Goal: Task Accomplishment & Management: Manage account settings

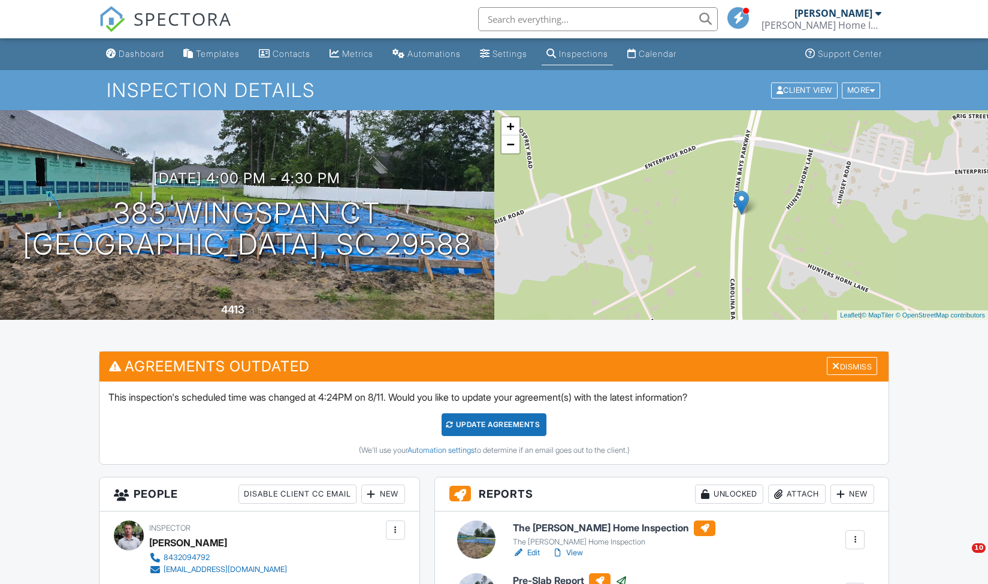
click at [183, 25] on span "SPECTORA" at bounding box center [183, 18] width 98 height 25
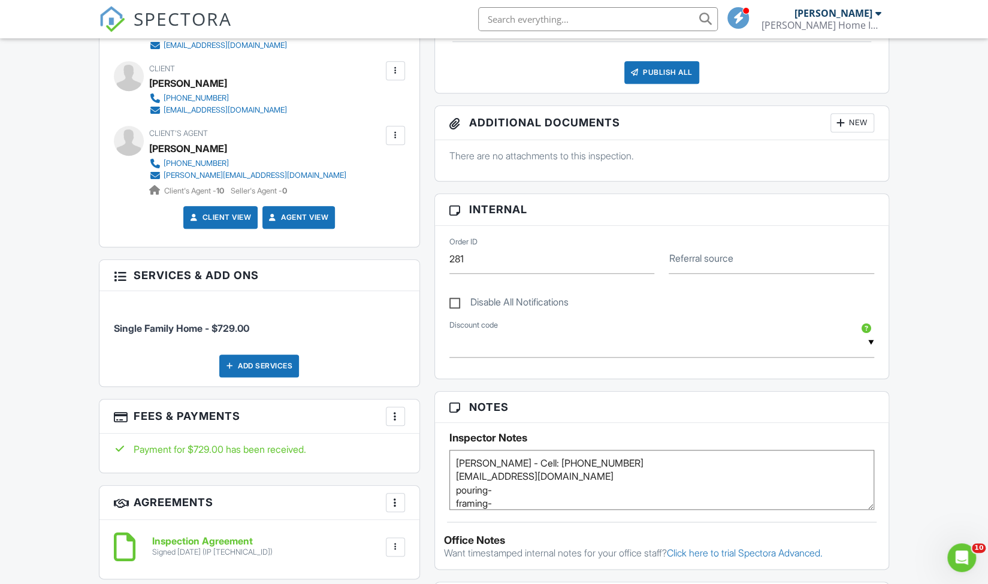
scroll to position [46, 0]
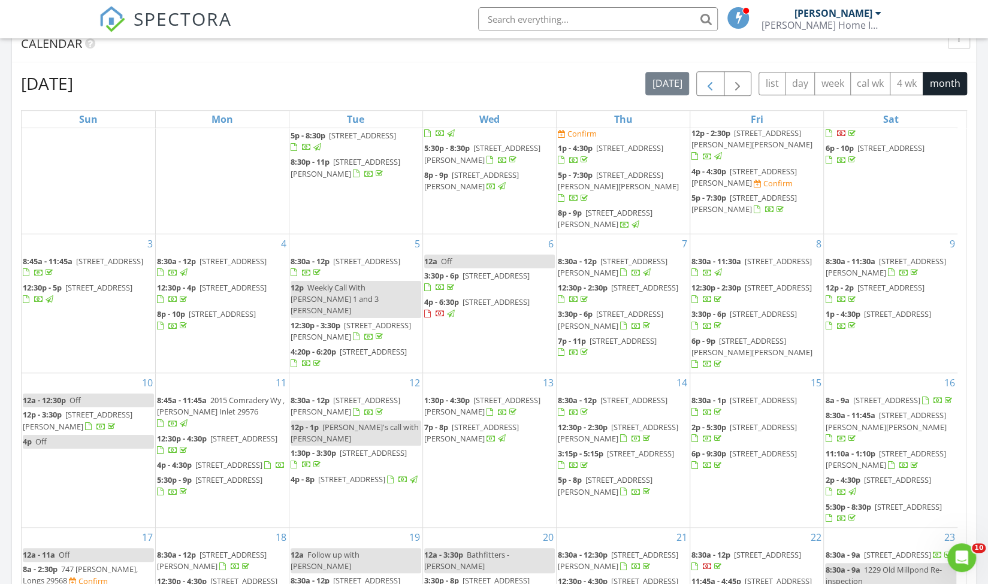
scroll to position [57, 0]
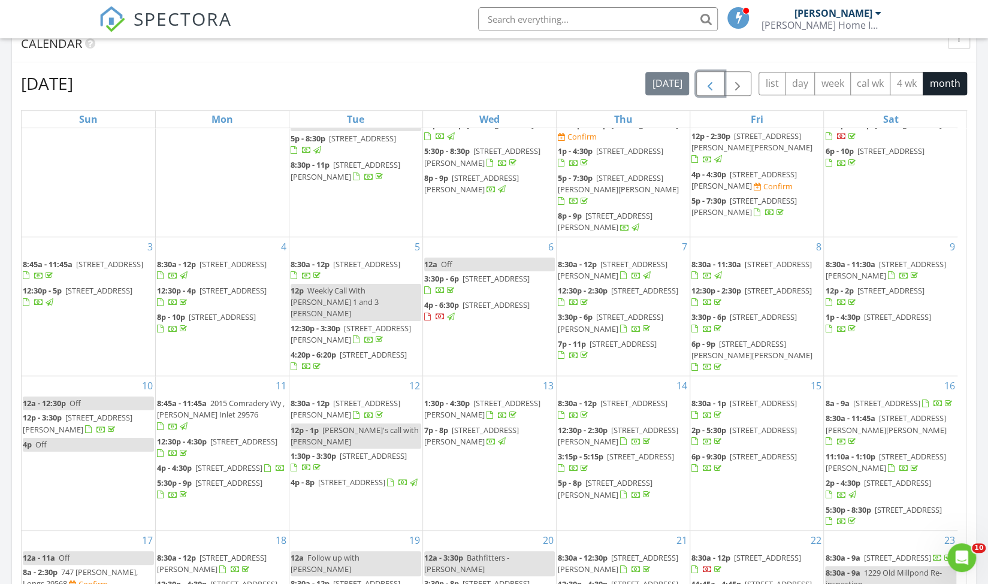
click at [714, 78] on span "button" at bounding box center [709, 84] width 14 height 14
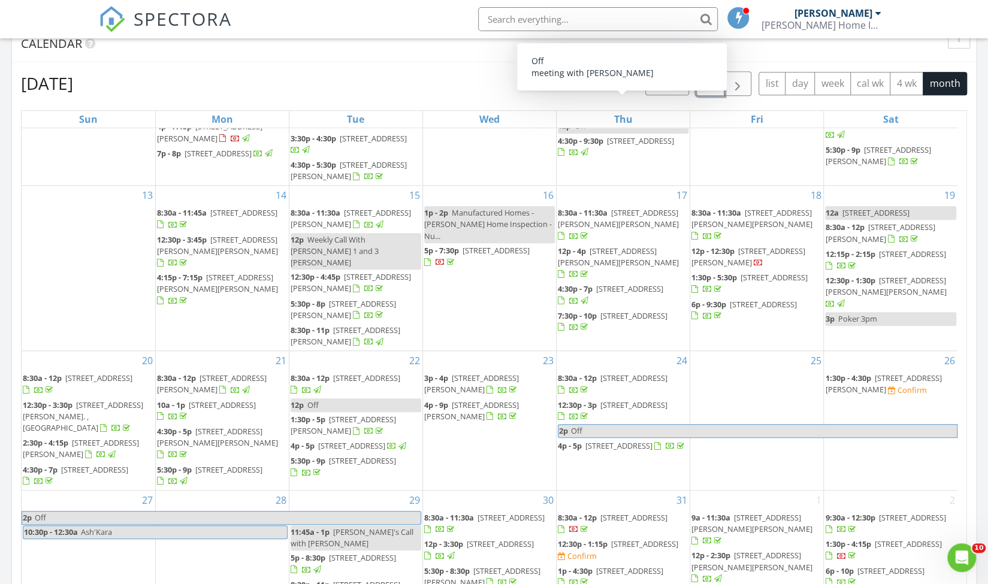
scroll to position [261, 0]
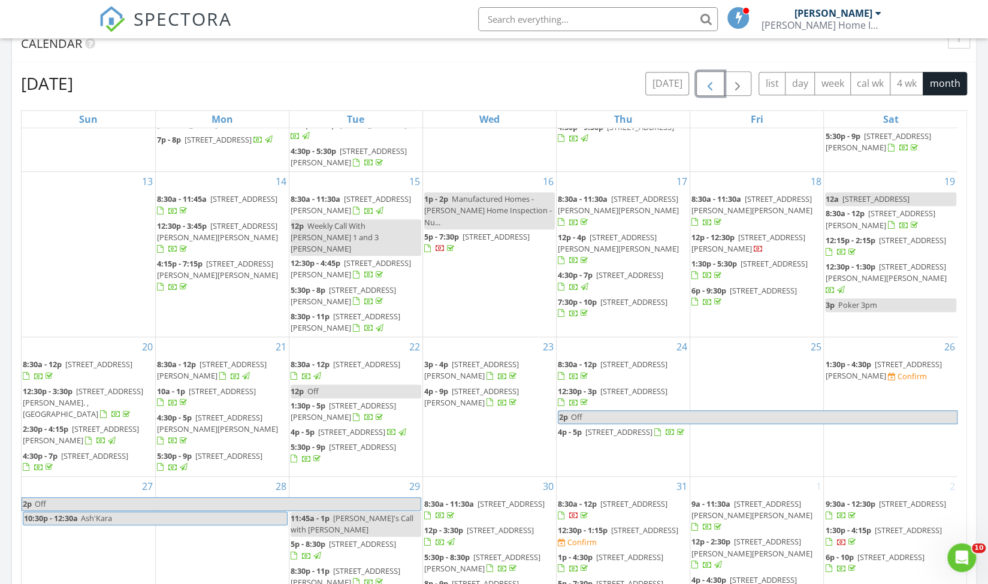
click at [859, 359] on span "1:30p - 4:30p" at bounding box center [848, 364] width 46 height 11
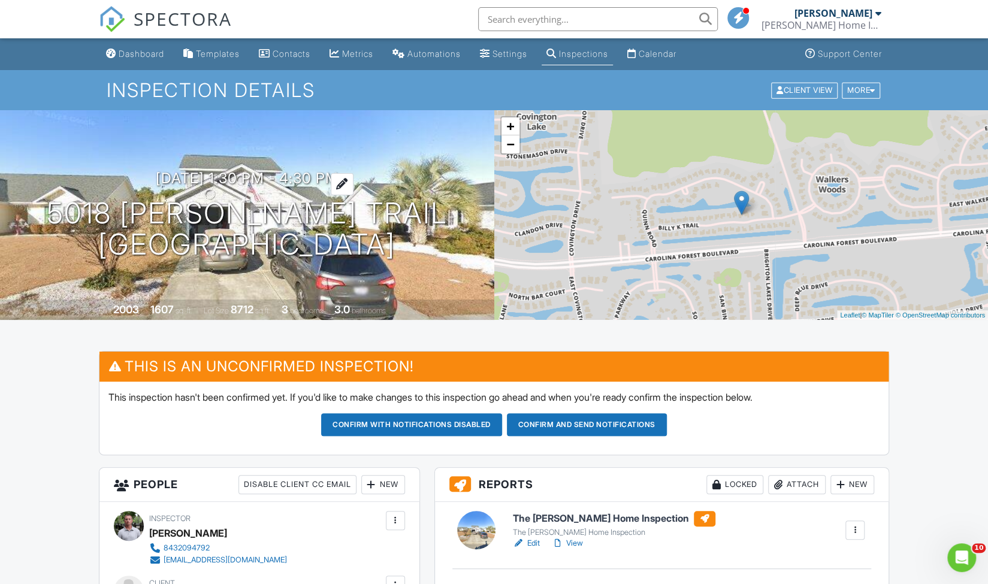
click at [187, 175] on h3 "07/26/2025 1:30 pm - 4:30 pm" at bounding box center [247, 178] width 183 height 16
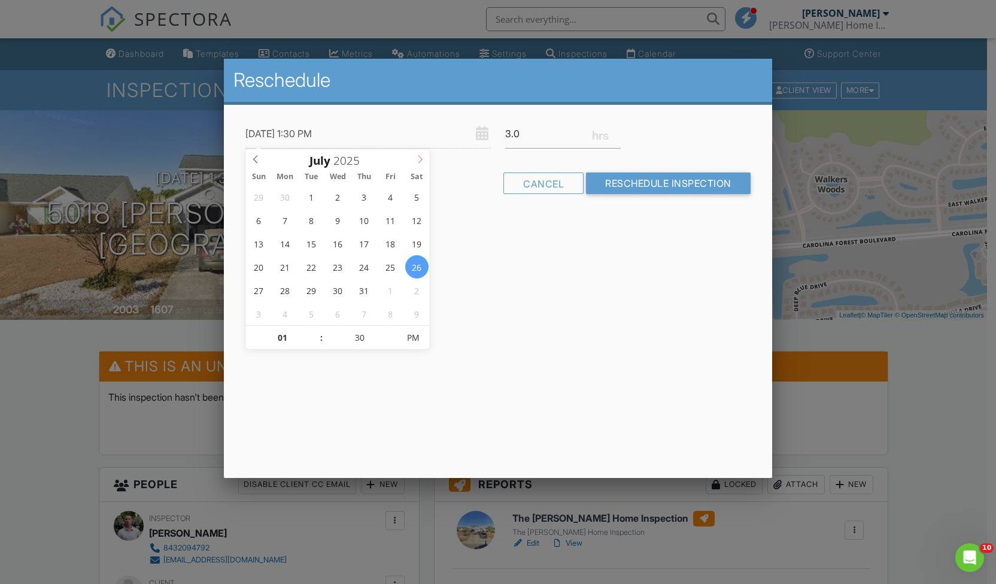
click at [419, 162] on icon at bounding box center [421, 160] width 4 height 8
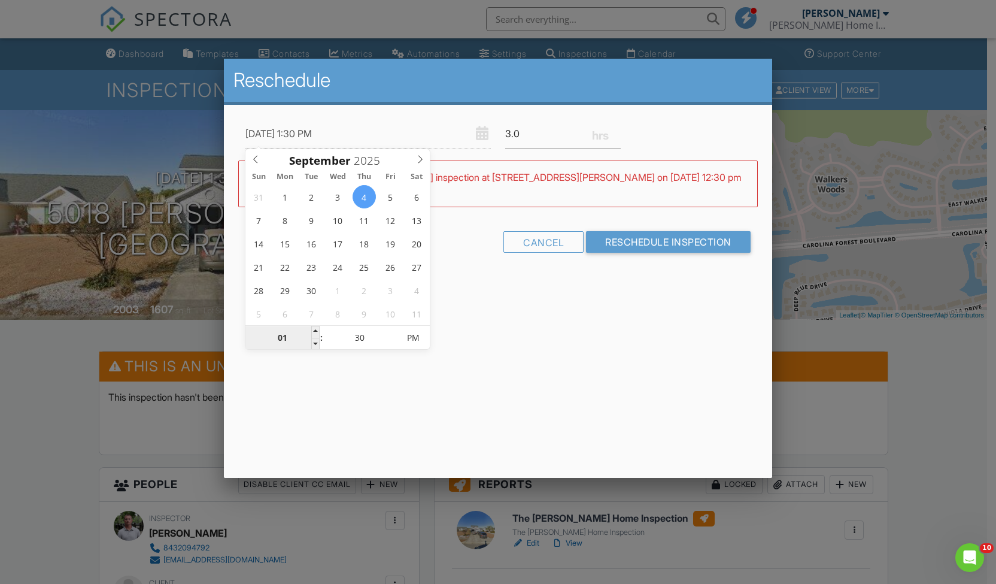
type input "09/04/2025 8:30 PM"
type input "08"
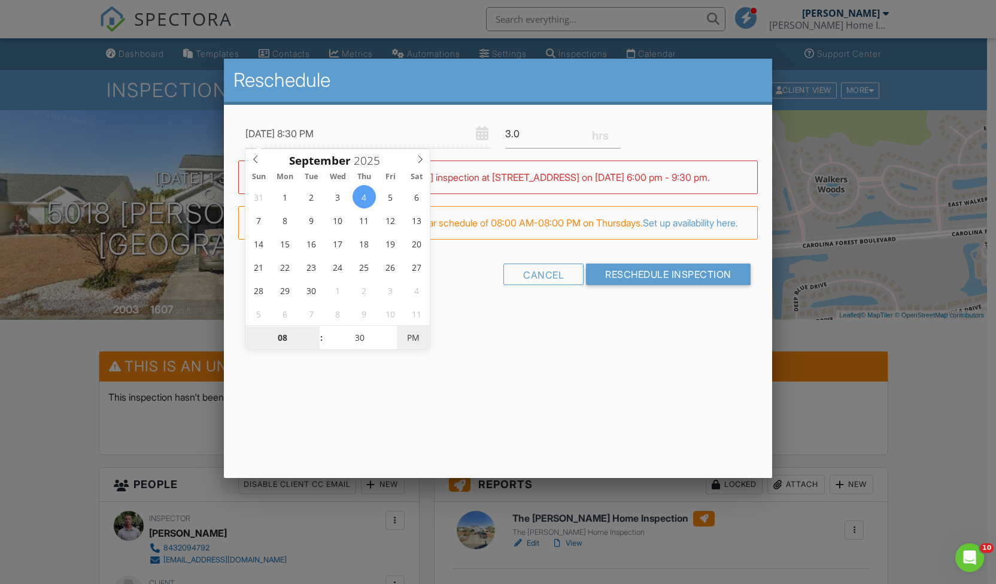
type input "09/04/2025 8:30 AM"
click at [407, 338] on span "PM" at bounding box center [413, 338] width 33 height 24
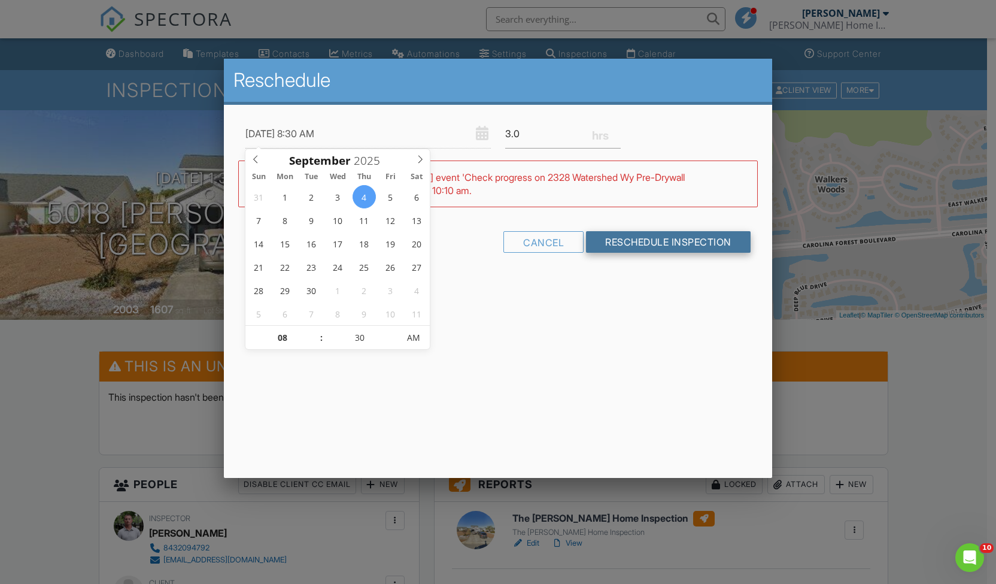
click at [627, 238] on input "Reschedule Inspection" at bounding box center [668, 242] width 165 height 22
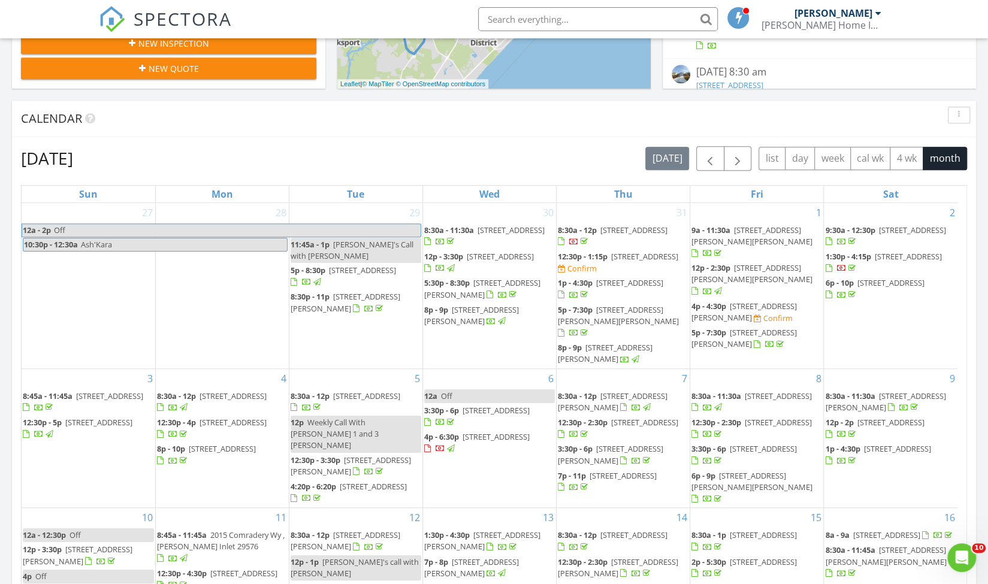
scroll to position [423, 0]
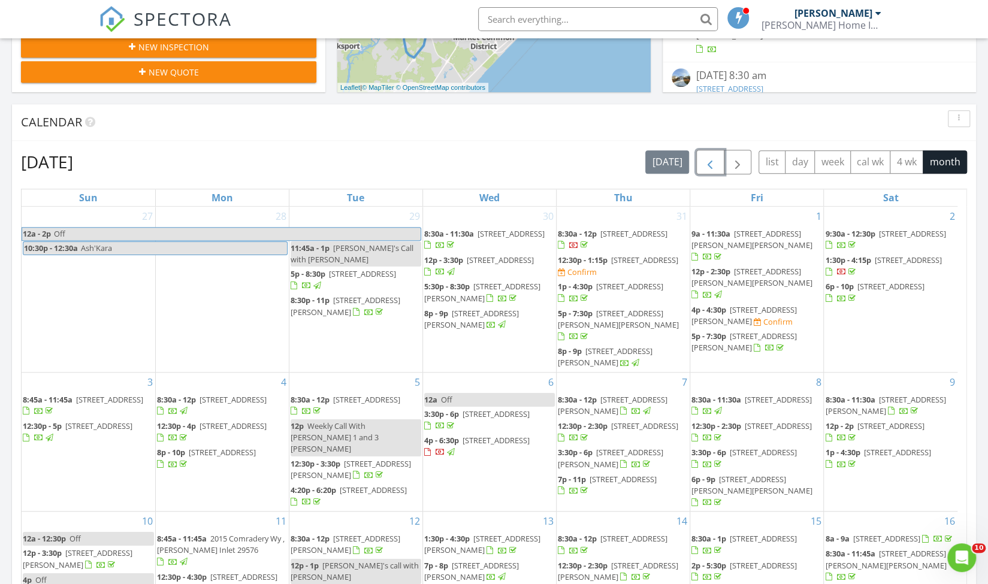
click at [714, 159] on span "button" at bounding box center [709, 162] width 14 height 14
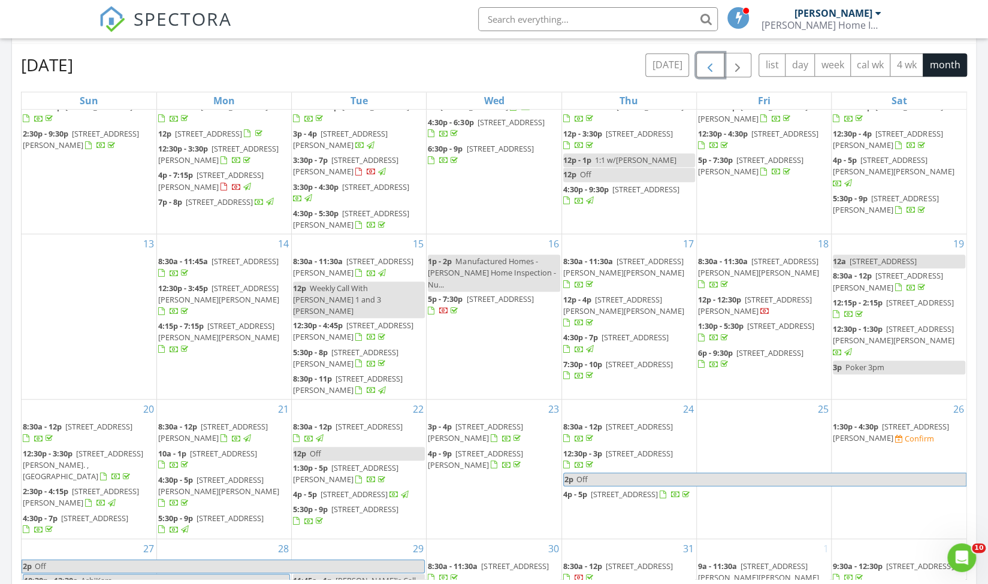
scroll to position [180, 0]
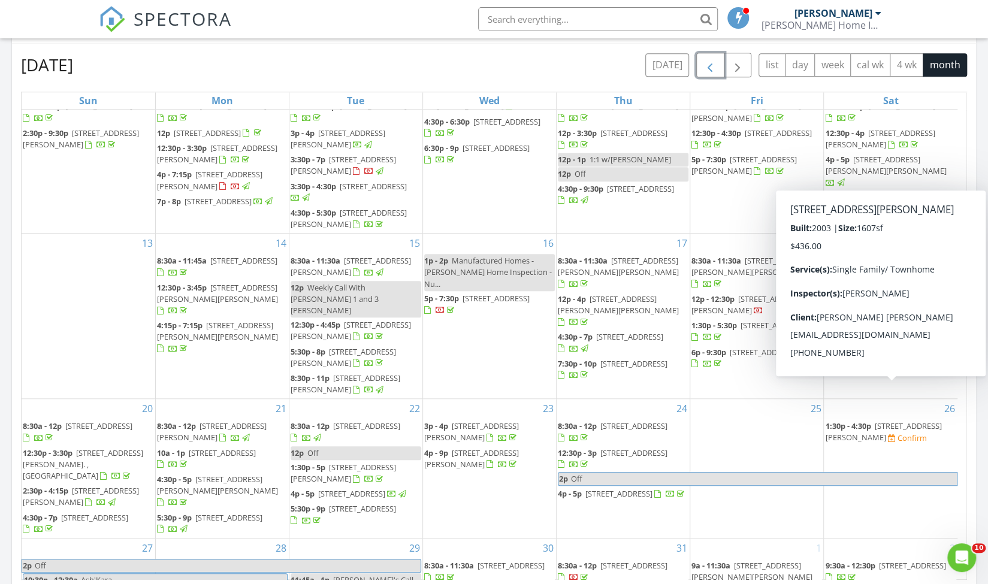
click at [865, 420] on span "5018 Billy K Trail, Myrtle Beach 29579" at bounding box center [883, 431] width 116 height 22
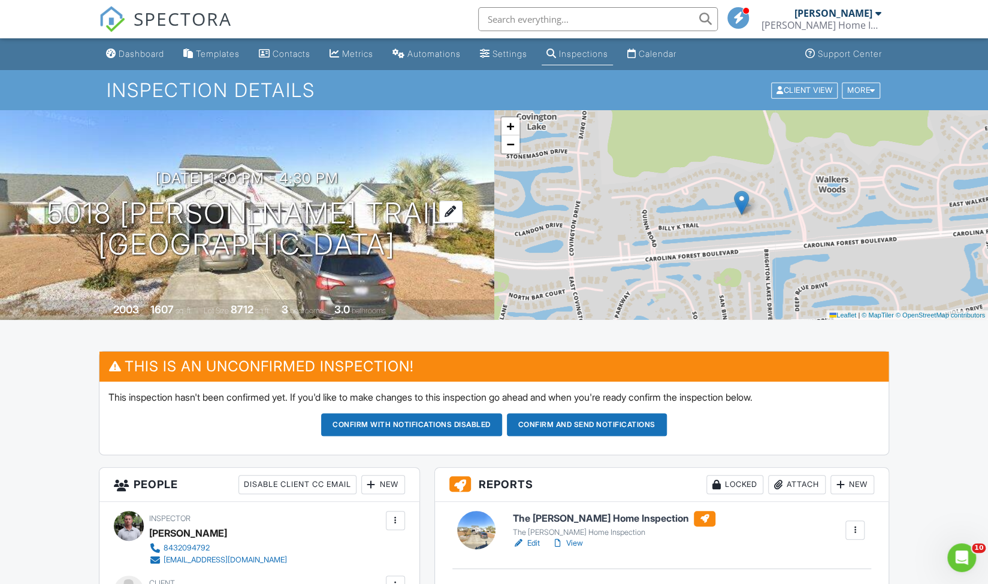
click at [226, 202] on h1 "5018 Billy K Trail Myrtle Beach, SC 29579" at bounding box center [247, 229] width 401 height 63
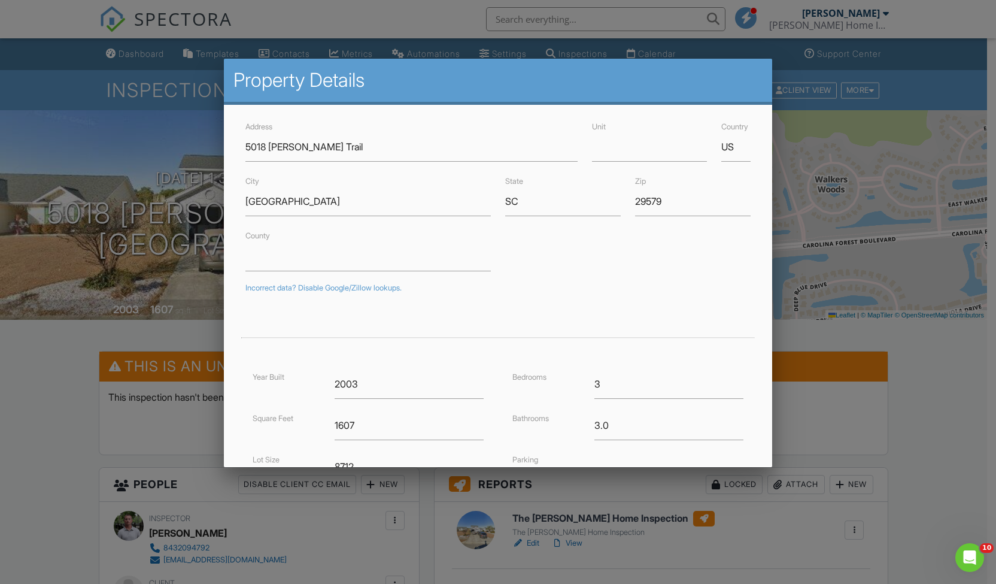
click at [47, 339] on div at bounding box center [498, 305] width 996 height 730
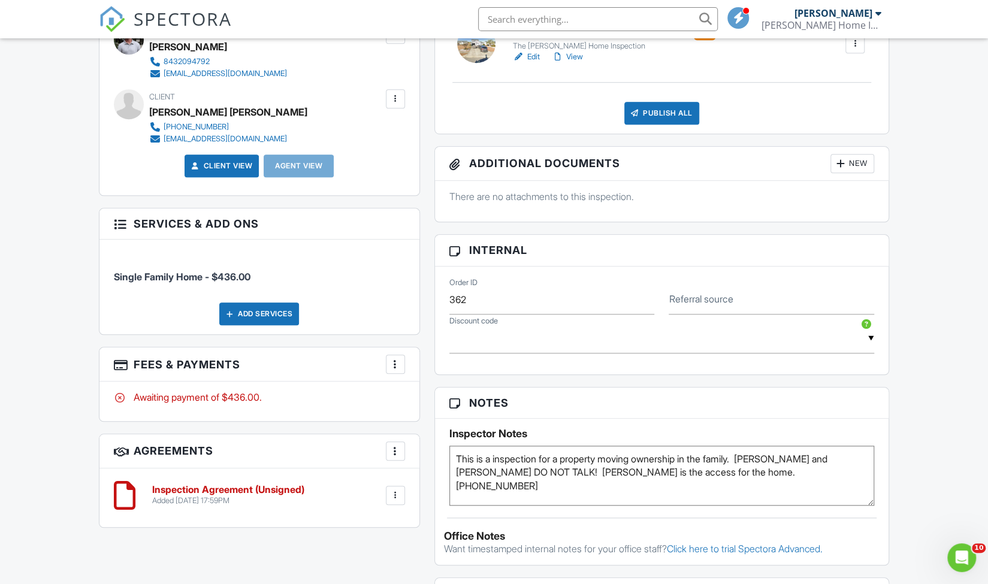
scroll to position [20, 0]
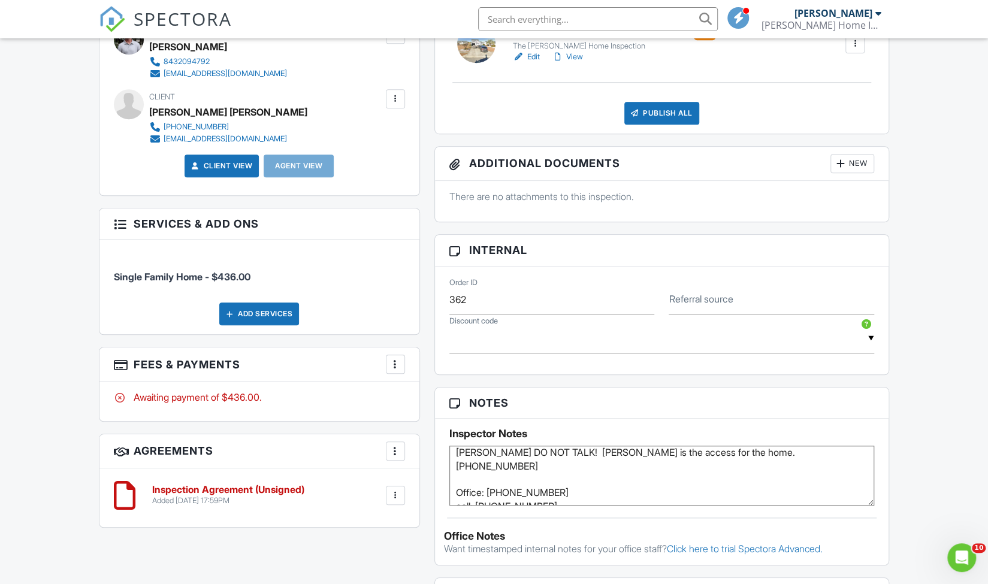
click at [568, 487] on textarea "This is a inspection for a property moving ownership in the family. Courtney an…" at bounding box center [661, 476] width 425 height 60
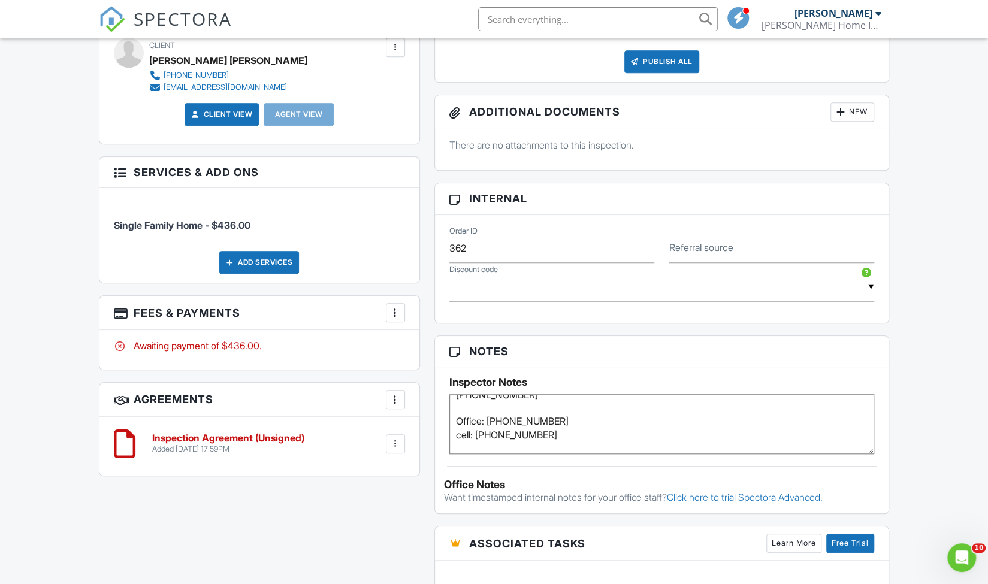
scroll to position [538, 0]
type textarea "This is a inspection for a property moving ownership in the family. Courtney an…"
click at [155, 7] on span "SPECTORA" at bounding box center [183, 18] width 98 height 25
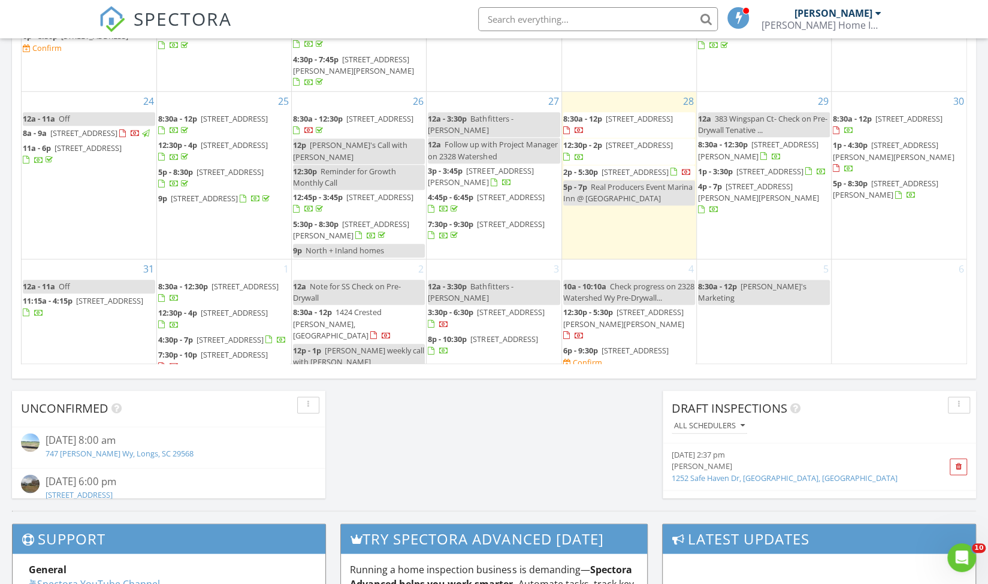
scroll to position [735, 0]
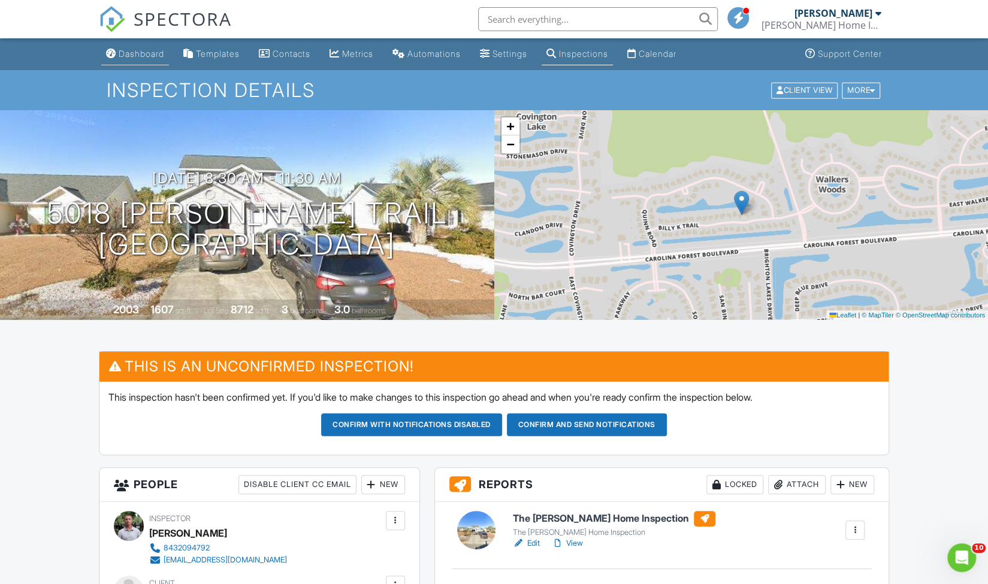
click at [133, 60] on link "Dashboard" at bounding box center [135, 54] width 68 height 22
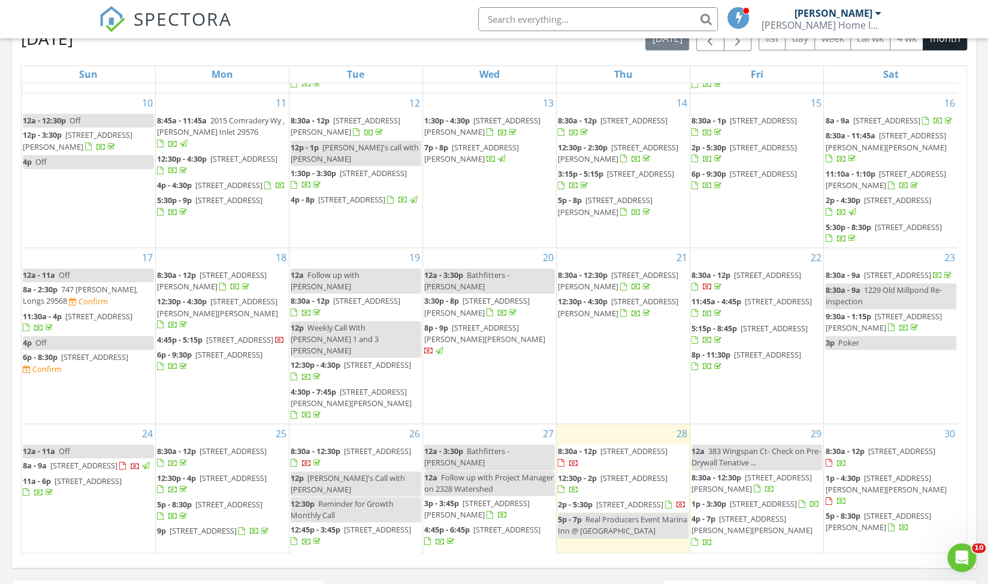
scroll to position [334, 0]
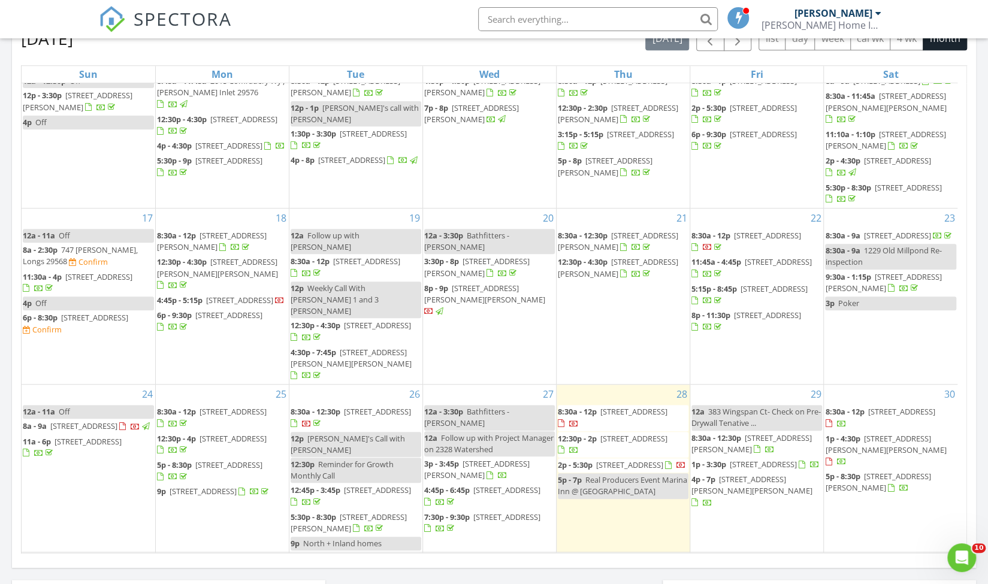
click at [730, 474] on span "[STREET_ADDRESS][PERSON_NAME][PERSON_NAME]" at bounding box center [751, 485] width 121 height 22
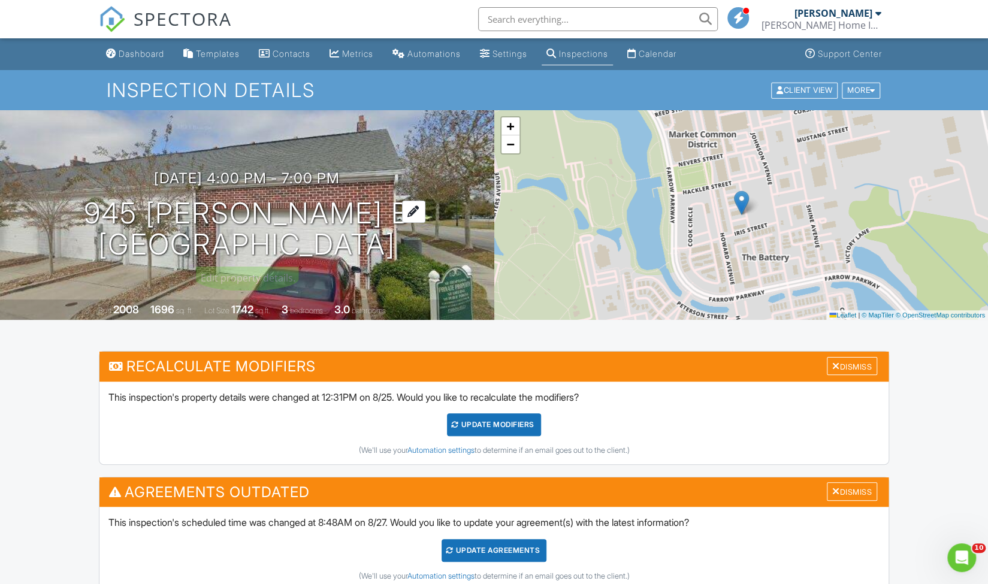
click at [227, 211] on h1 "945 Rosencrans Ln b Myrtle Beach, SC 29577" at bounding box center [247, 229] width 326 height 63
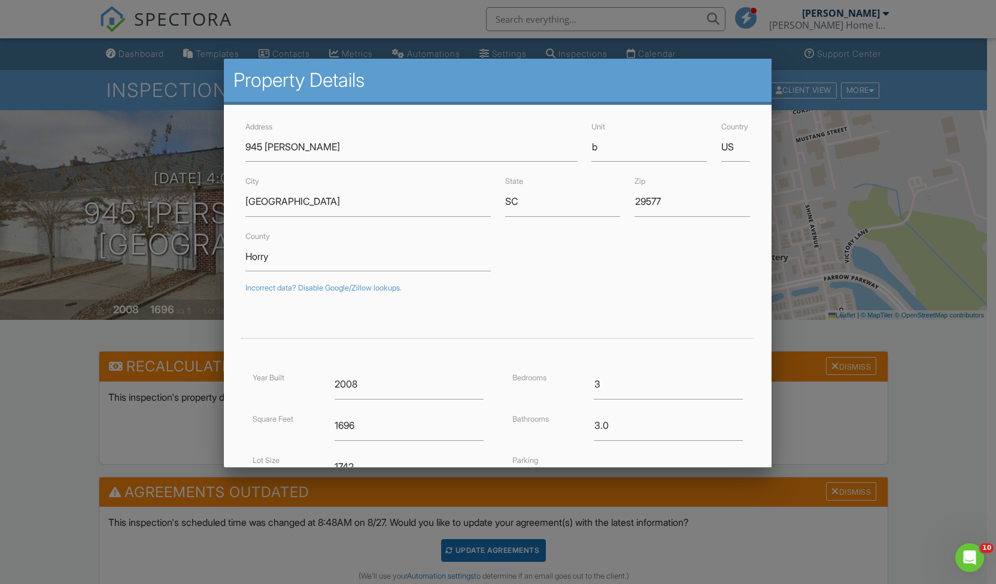
click at [227, 211] on div "Address 945 Rosencrans Ln Unit b Country US City Myrtle Beach State SC Zip 2957…" at bounding box center [498, 381] width 548 height 553
click at [314, 143] on input "945 Rosencrans Ln" at bounding box center [412, 146] width 332 height 29
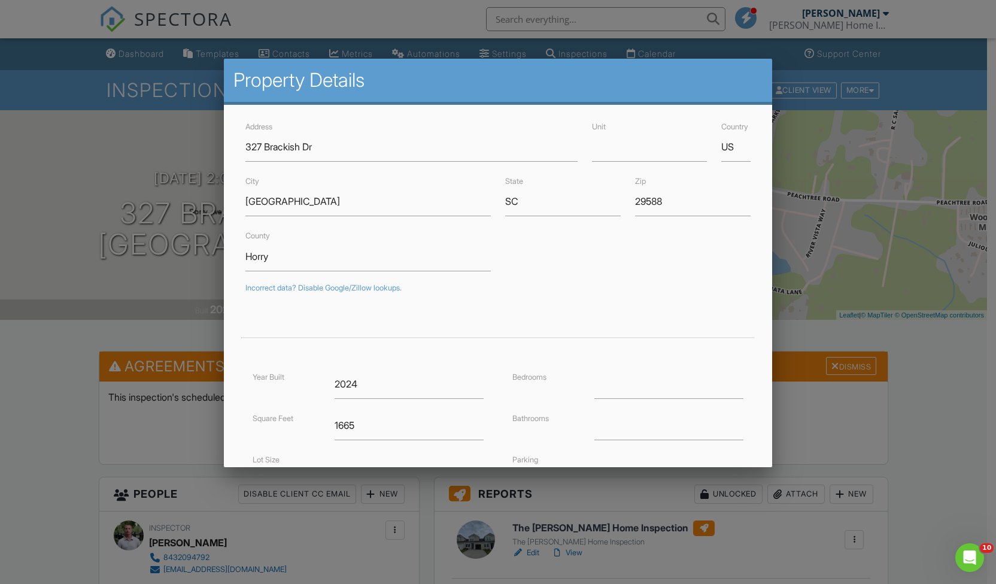
click at [151, 57] on div at bounding box center [498, 305] width 996 height 730
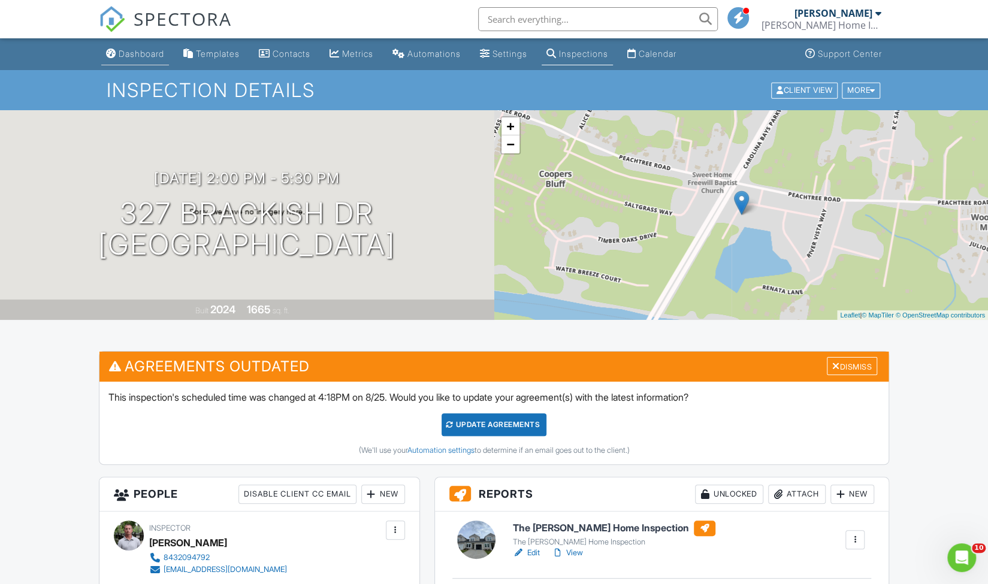
click at [150, 56] on div "Dashboard" at bounding box center [142, 54] width 46 height 10
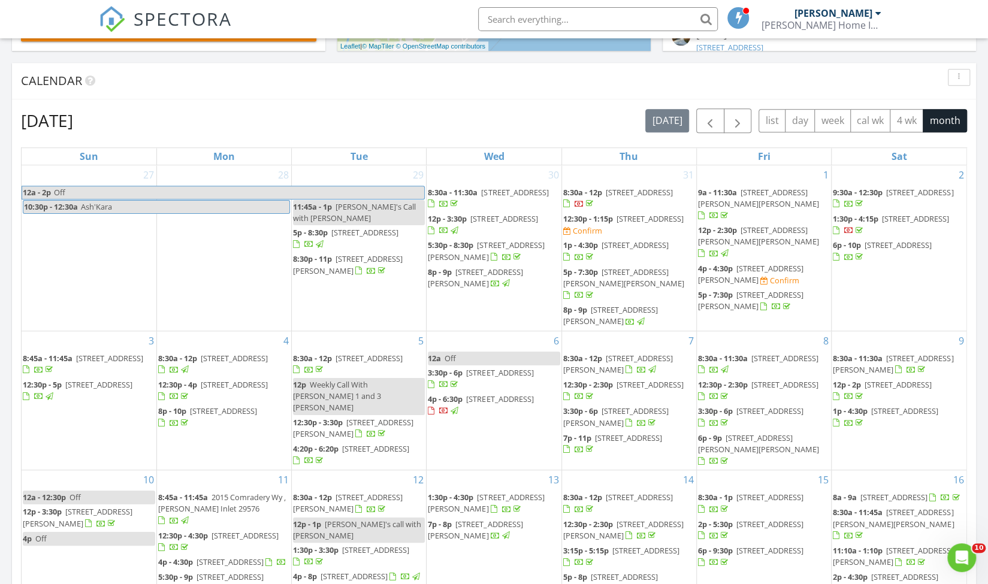
scroll to position [456, 0]
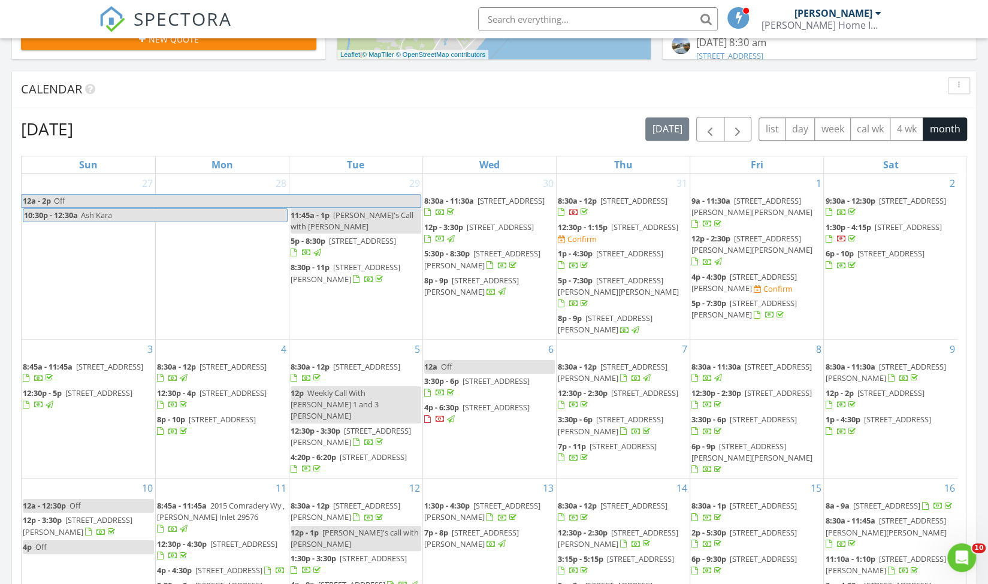
drag, startPoint x: 982, startPoint y: 187, endPoint x: 982, endPoint y: 242, distance: 54.5
click at [982, 242] on div "Today Michael Sloan 8:30 am 368 Junco Cir, Longs, SC 29568 Michael Sloan 31 min…" at bounding box center [494, 245] width 988 height 1090
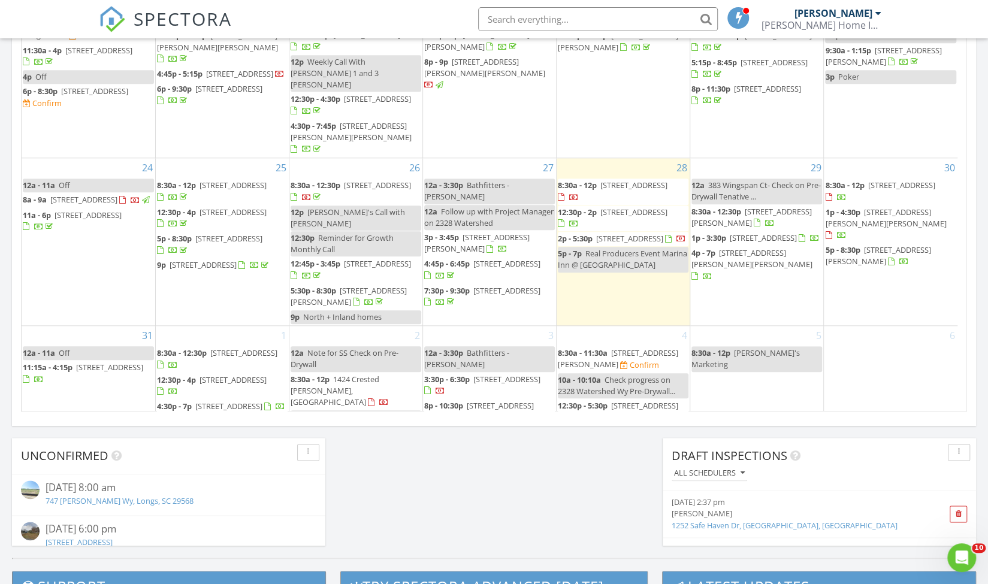
scroll to position [438, 0]
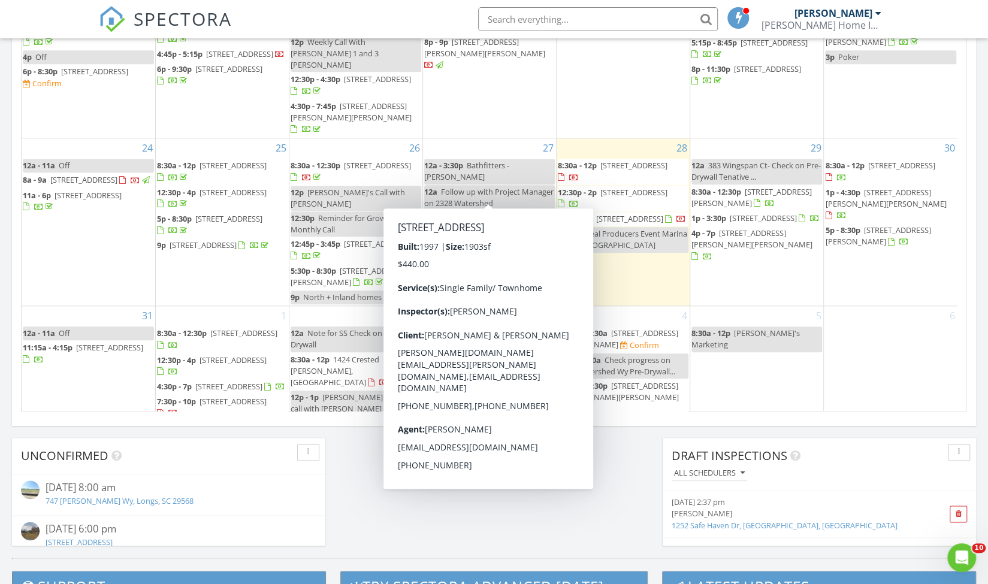
click at [467, 238] on span "4:45p - 6:45p" at bounding box center [447, 243] width 46 height 11
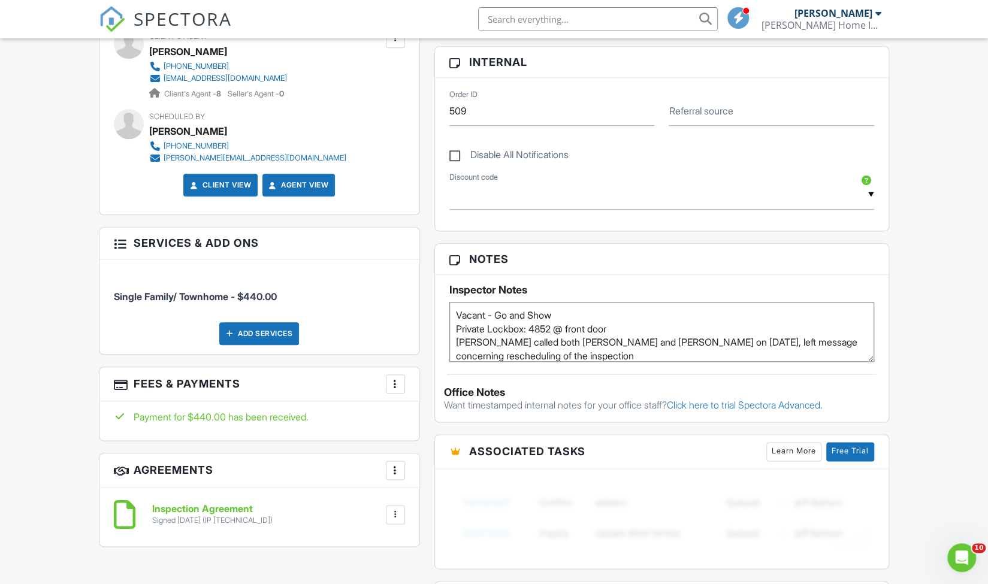
click at [392, 378] on div at bounding box center [395, 384] width 12 height 12
click at [407, 405] on li "Edit Fees & Payments" at bounding box center [455, 420] width 125 height 30
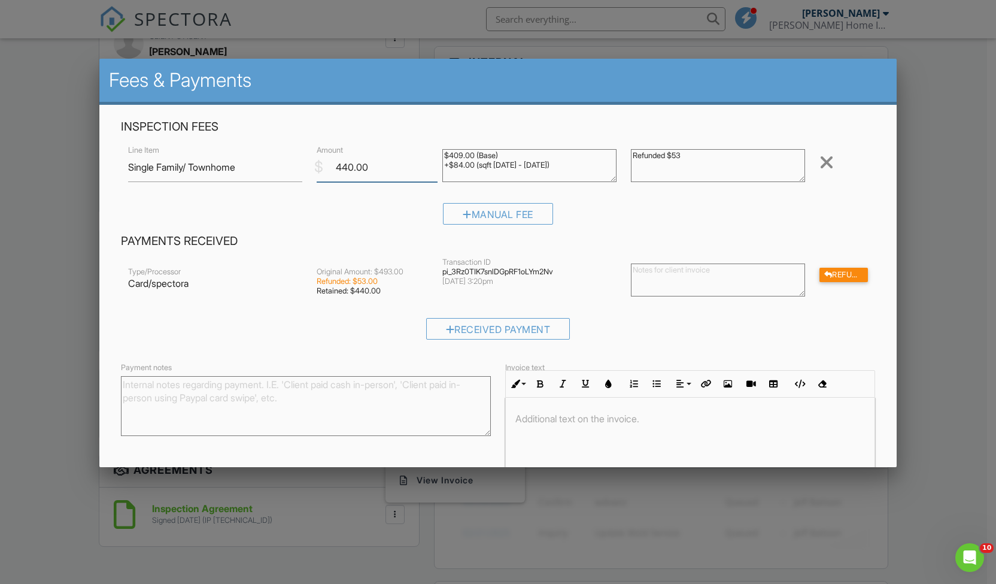
drag, startPoint x: 372, startPoint y: 160, endPoint x: 319, endPoint y: 163, distance: 53.4
click at [319, 163] on div "$ Amount 440.00" at bounding box center [373, 167] width 126 height 29
click at [29, 198] on div at bounding box center [498, 305] width 996 height 730
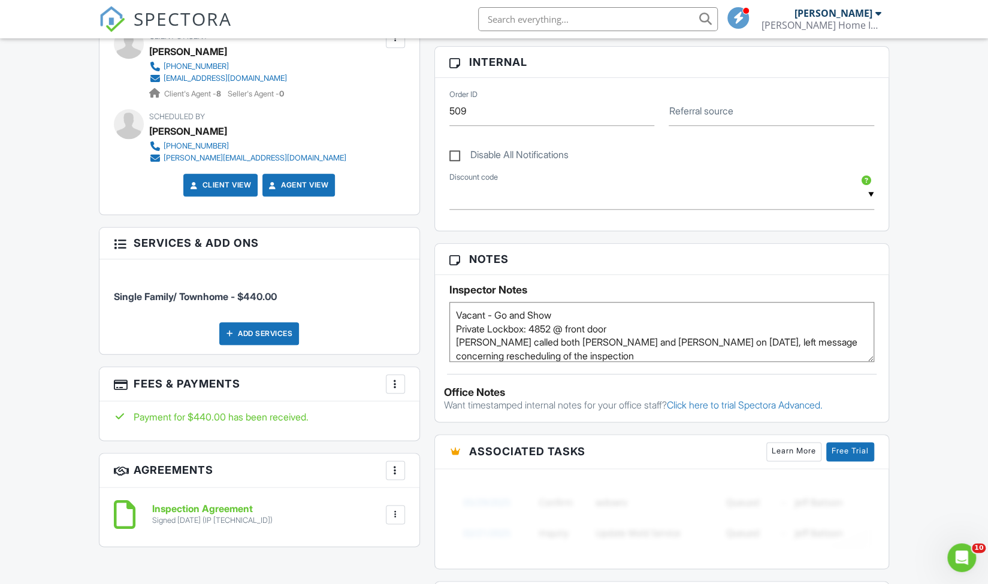
click at [125, 22] on link "SPECTORA" at bounding box center [165, 28] width 133 height 25
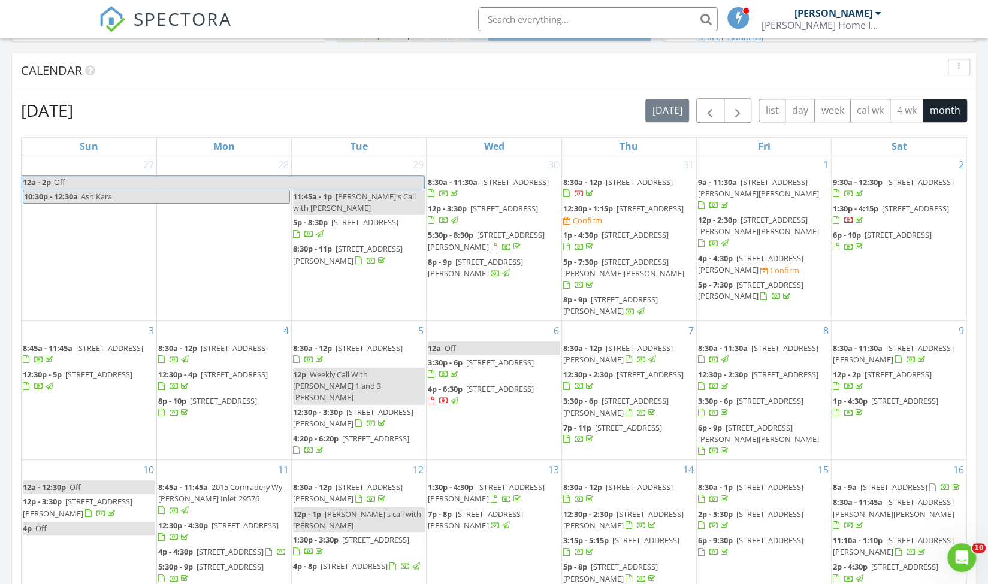
scroll to position [475, 0]
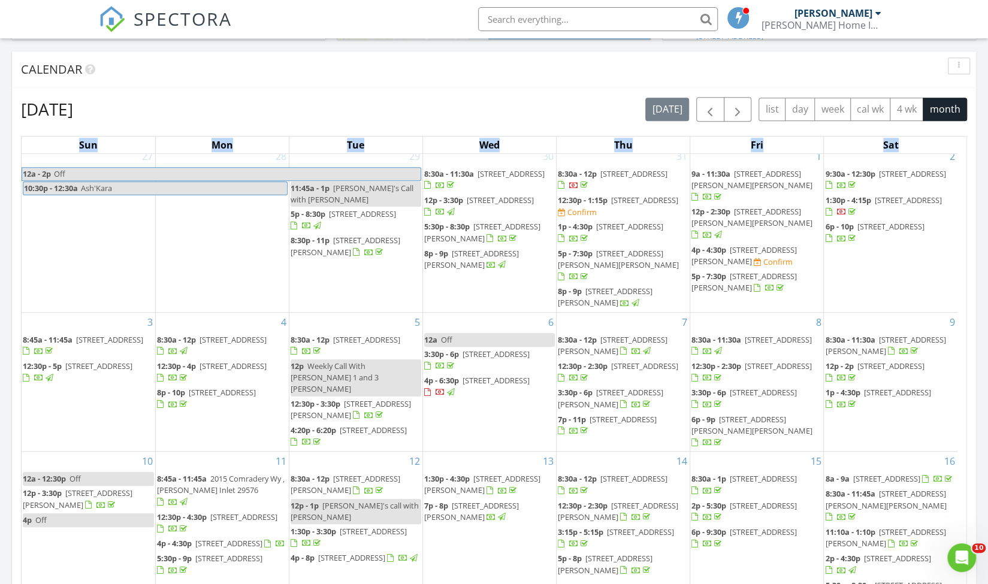
click at [967, 189] on div "[DATE] [DATE] list day week cal wk 4 wk month Sun Mon Tue Wed Thu Fri Sat 27 12…" at bounding box center [494, 360] width 964 height 545
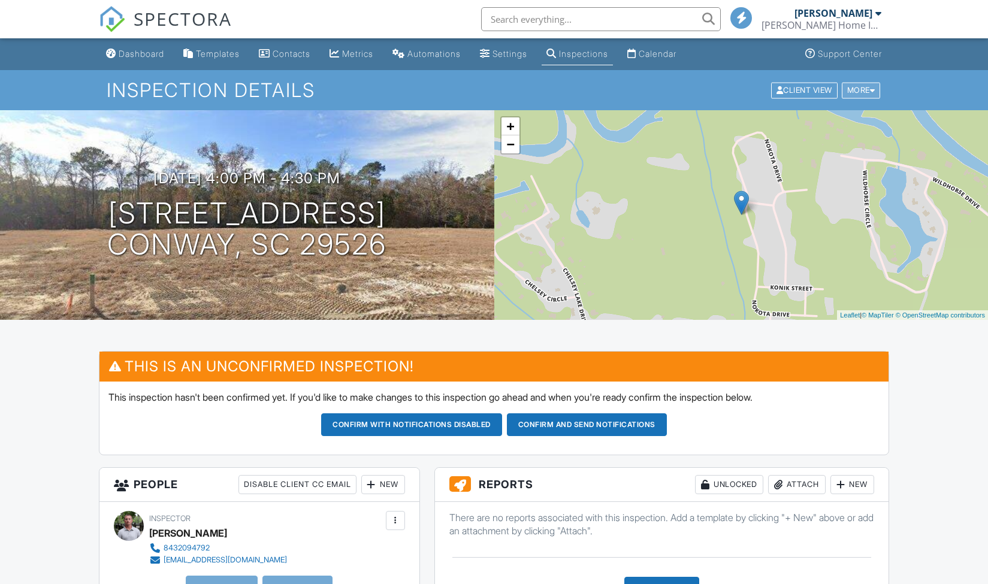
click at [867, 92] on div "More" at bounding box center [860, 90] width 39 height 16
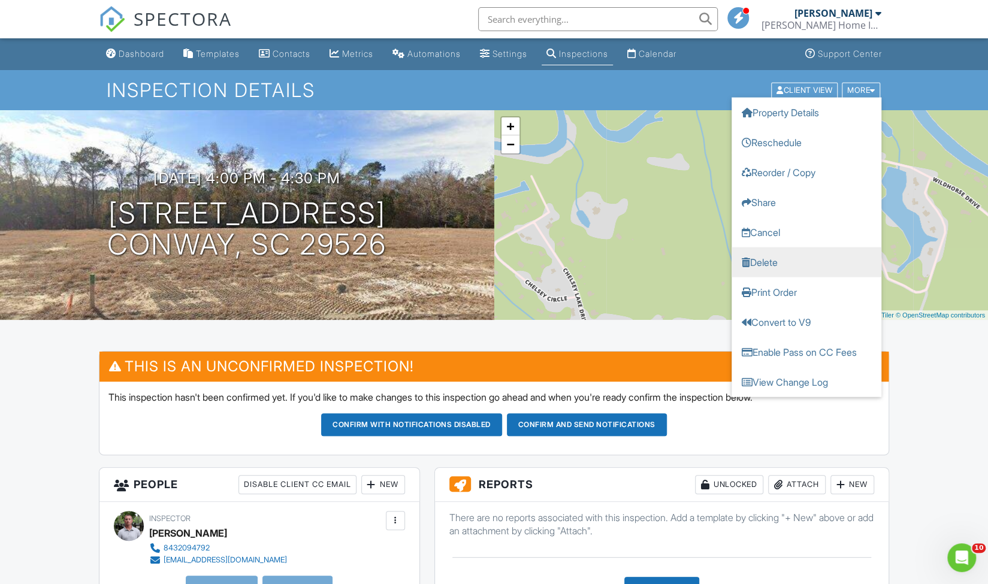
click at [782, 259] on link "Delete" at bounding box center [806, 262] width 150 height 30
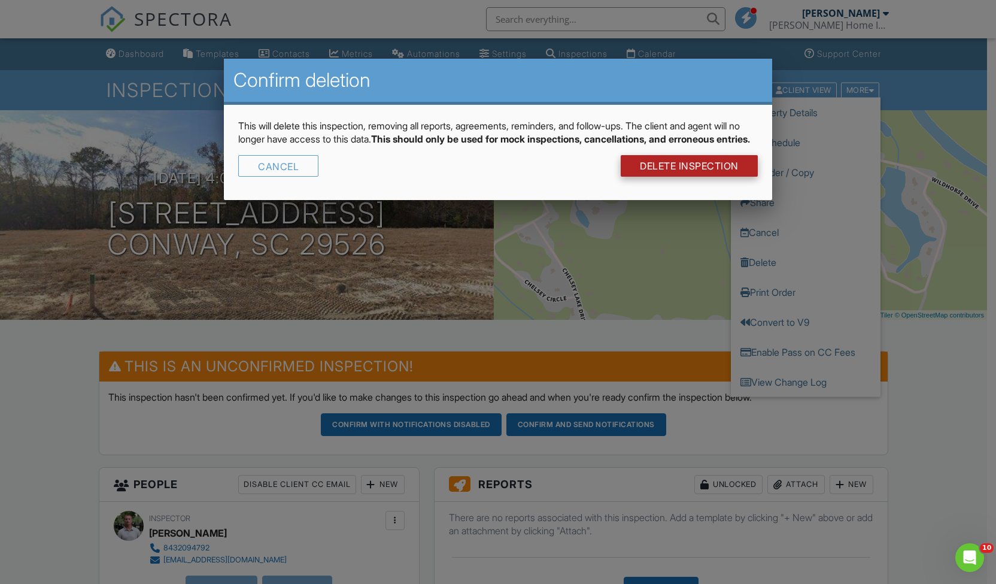
click at [672, 177] on link "DELETE Inspection" at bounding box center [689, 166] width 137 height 22
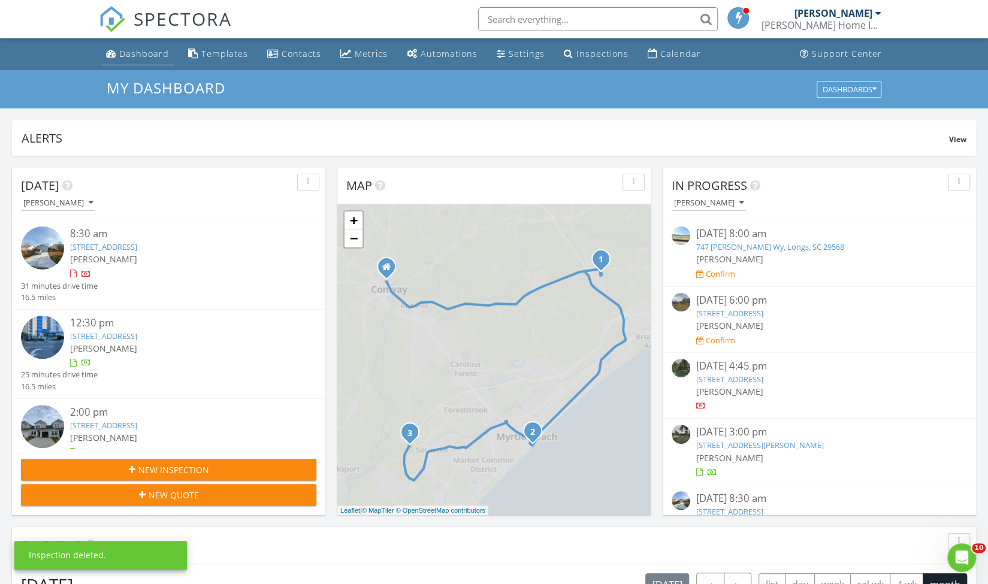
click at [152, 56] on div "Dashboard" at bounding box center [144, 53] width 50 height 11
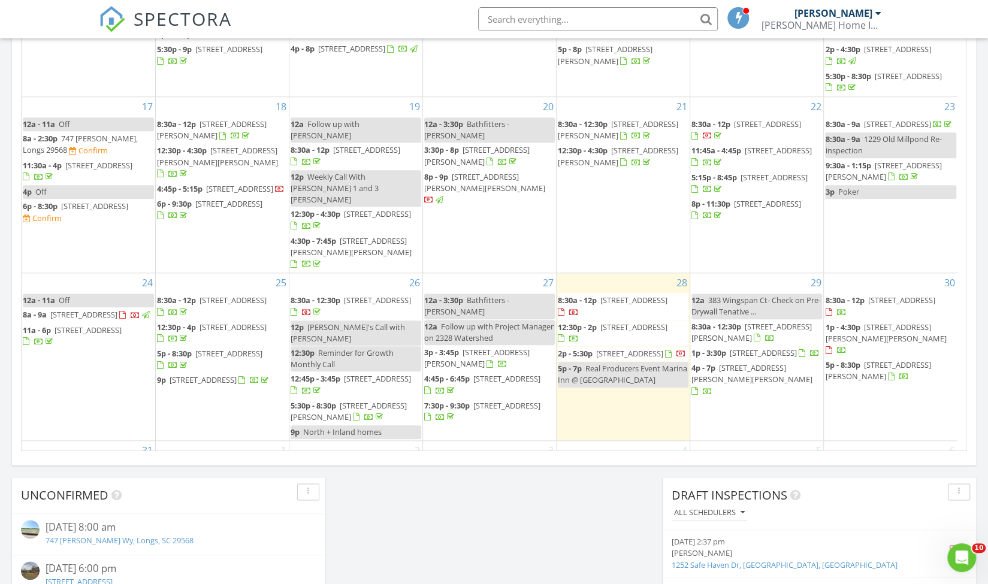
scroll to position [438, 0]
